Goal: Task Accomplishment & Management: Manage account settings

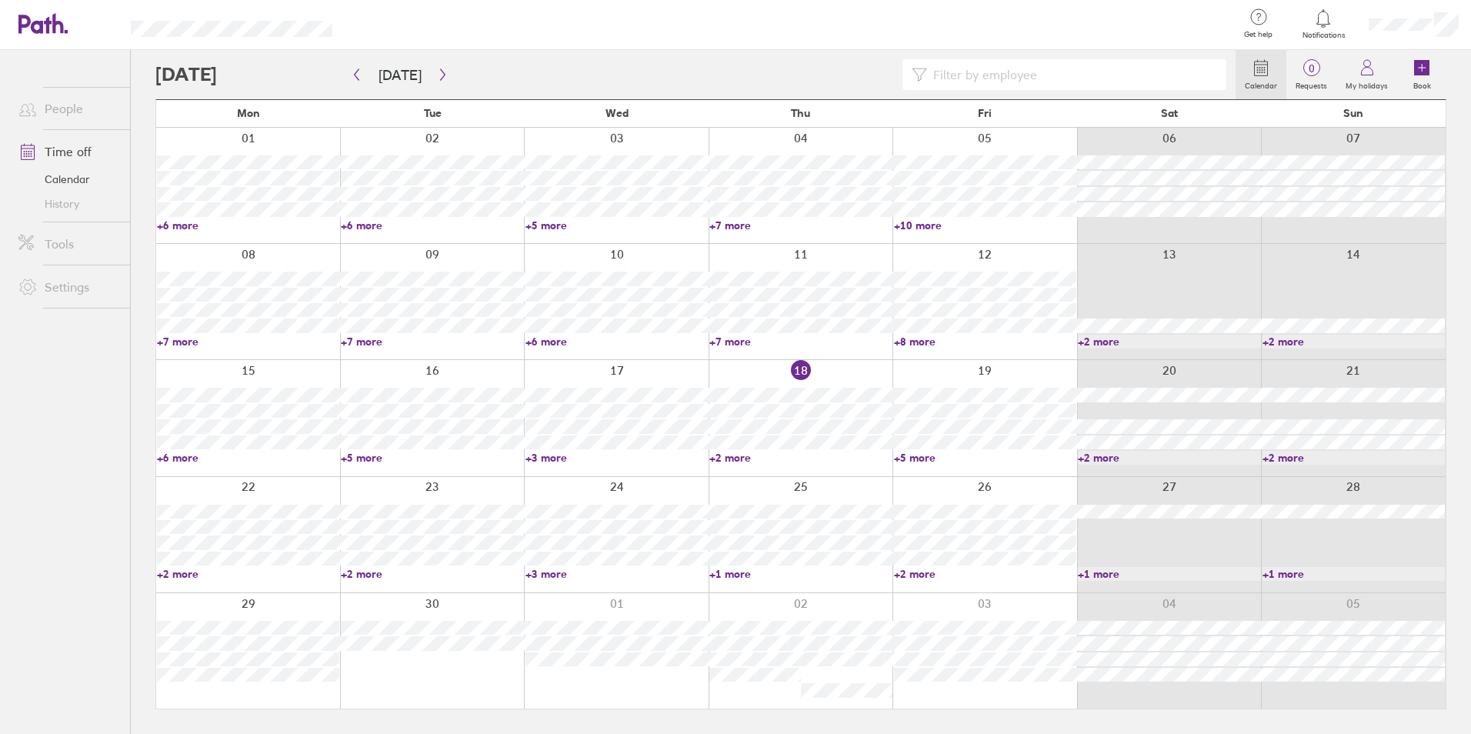
click at [729, 451] on link "+2 more" at bounding box center [800, 458] width 182 height 14
